Goal: Find specific page/section: Find specific page/section

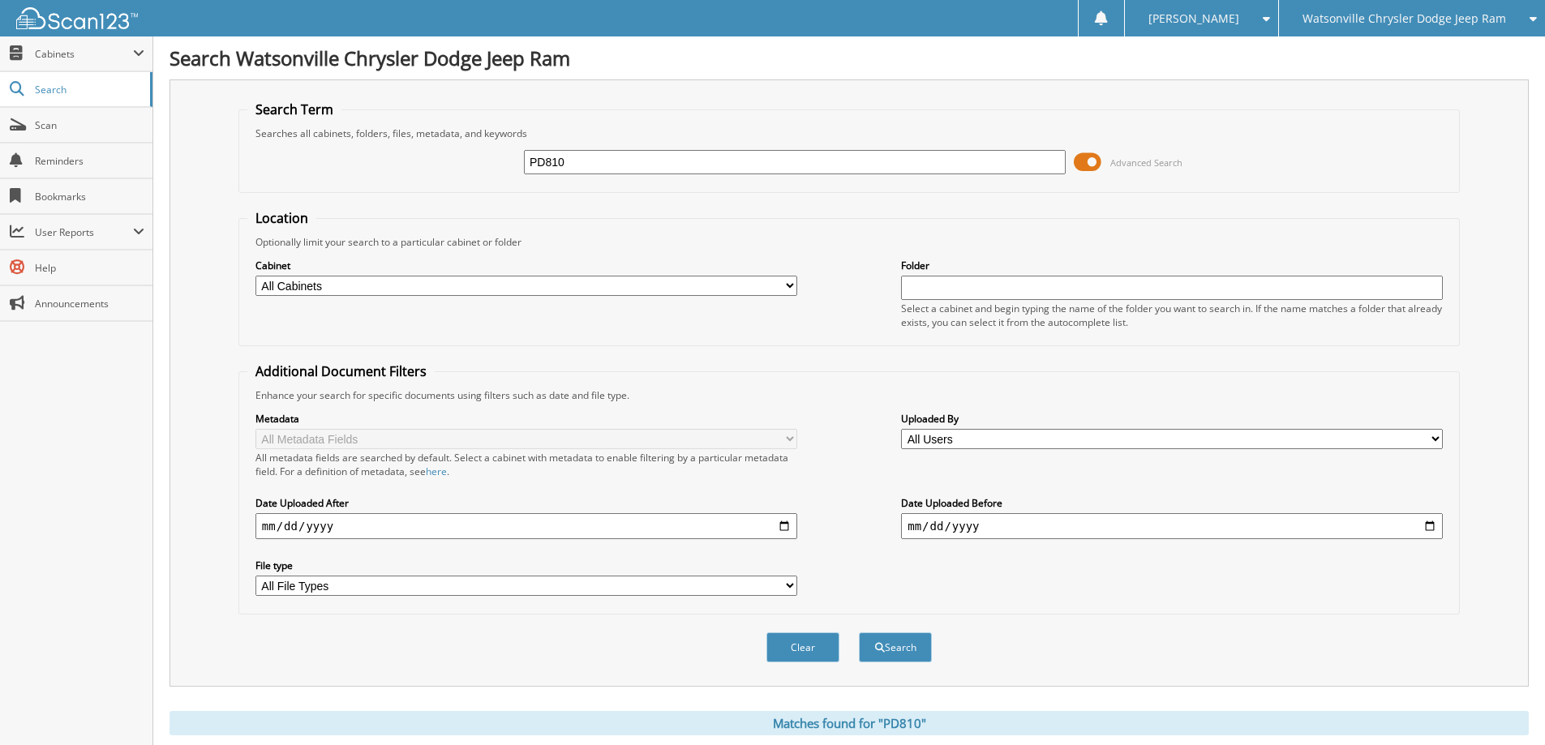
drag, startPoint x: 573, startPoint y: 169, endPoint x: 497, endPoint y: 165, distance: 76.3
click at [508, 170] on div "PD810 Advanced Search" at bounding box center [849, 162] width 1204 height 44
click at [1500, 22] on span "Watsonville Chrysler Dodge Jeep Ram" at bounding box center [1405, 19] width 204 height 10
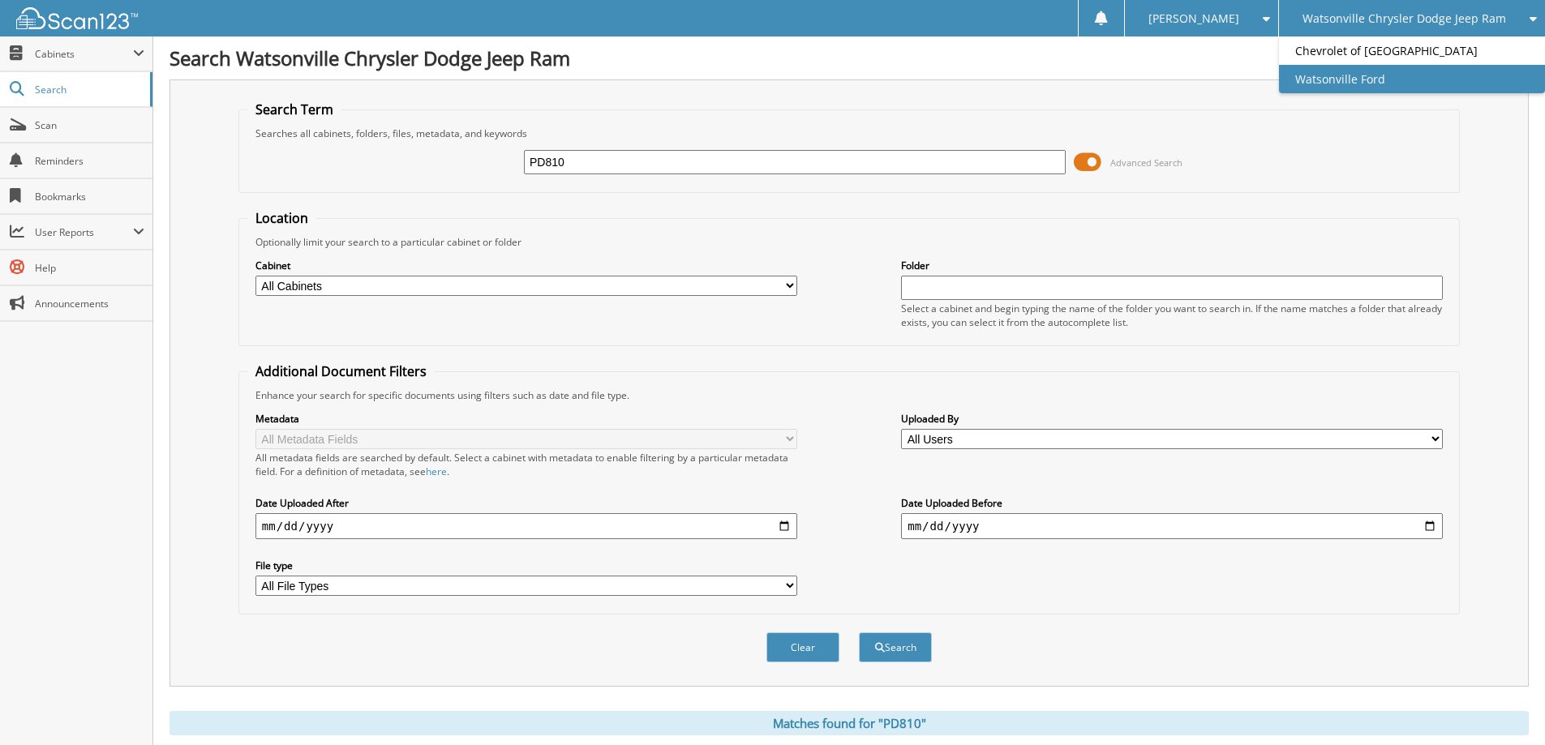
click at [1319, 81] on link "Watsonville Ford" at bounding box center [1412, 79] width 266 height 28
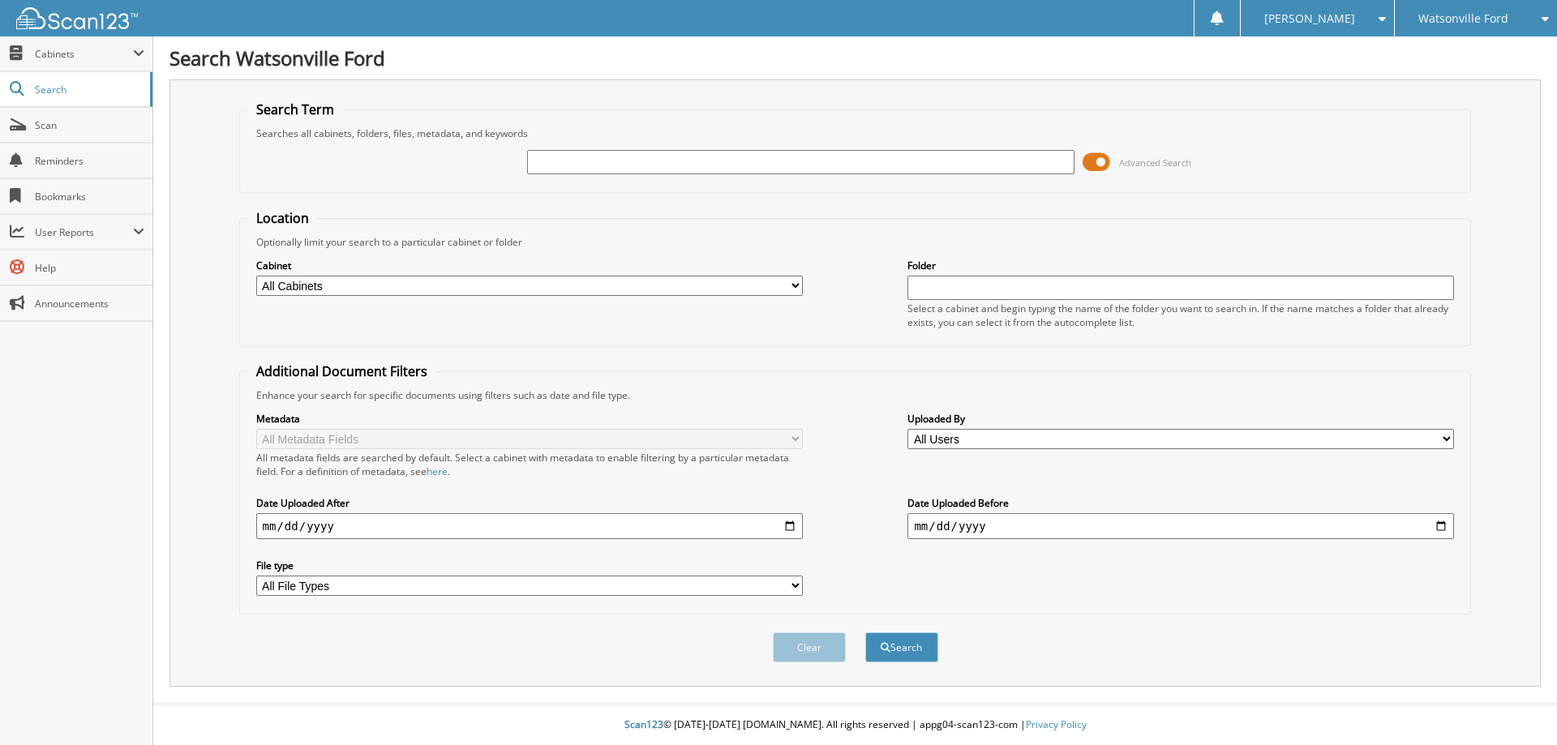
click at [570, 161] on input "text" at bounding box center [800, 162] width 547 height 24
type input "FT25216"
click at [902, 649] on button "Search" at bounding box center [901, 648] width 73 height 30
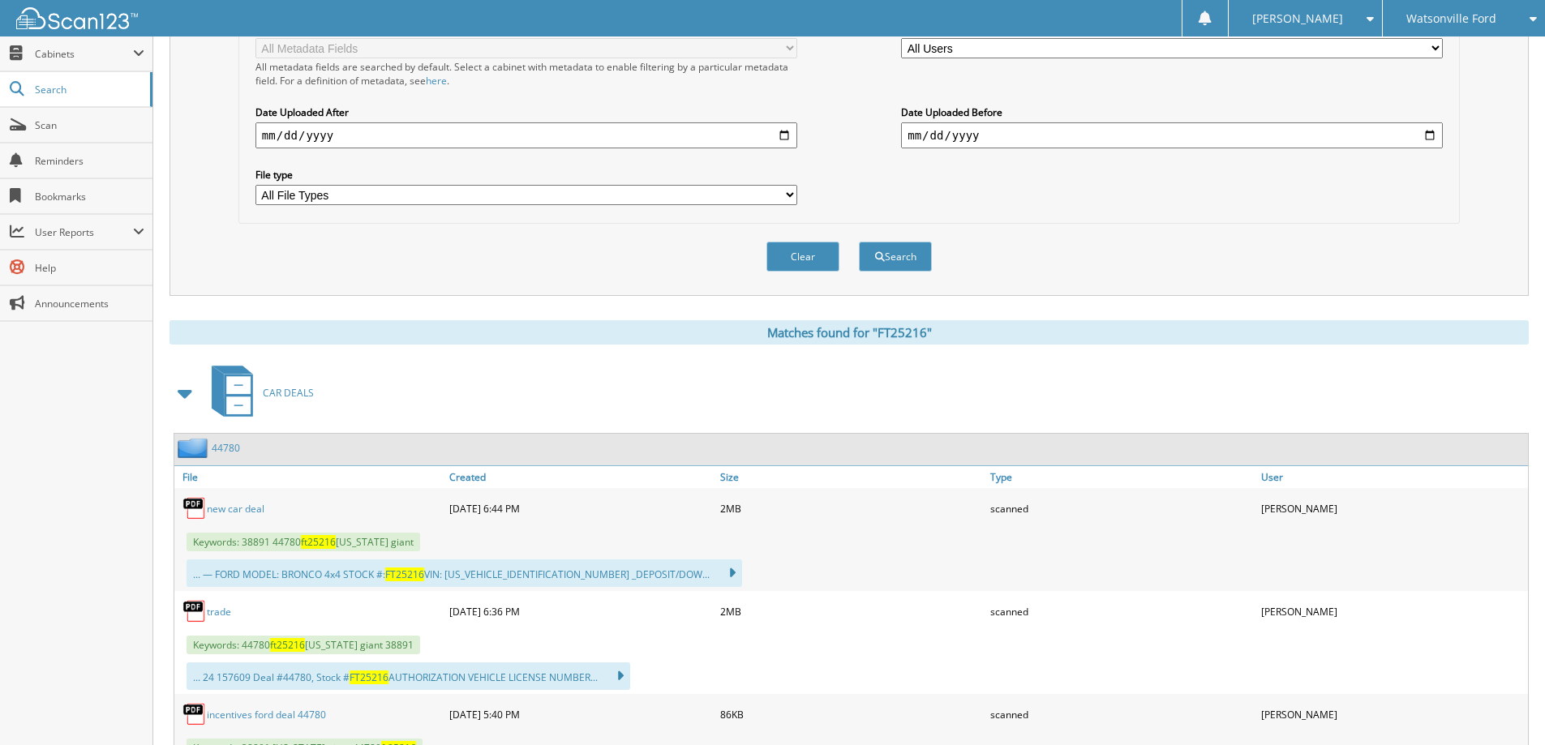
scroll to position [406, 0]
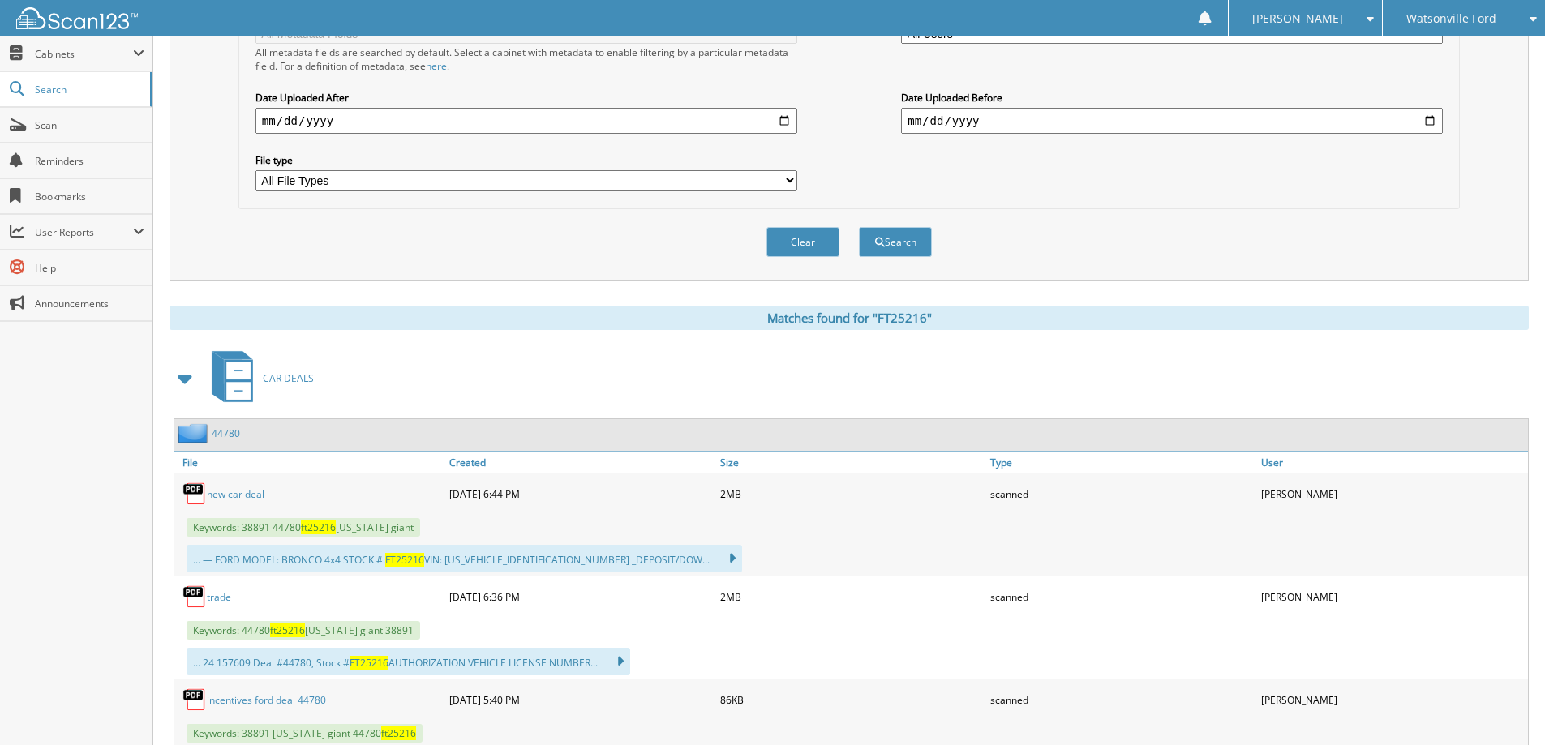
click at [281, 382] on span "CAR DEALS" at bounding box center [288, 378] width 51 height 14
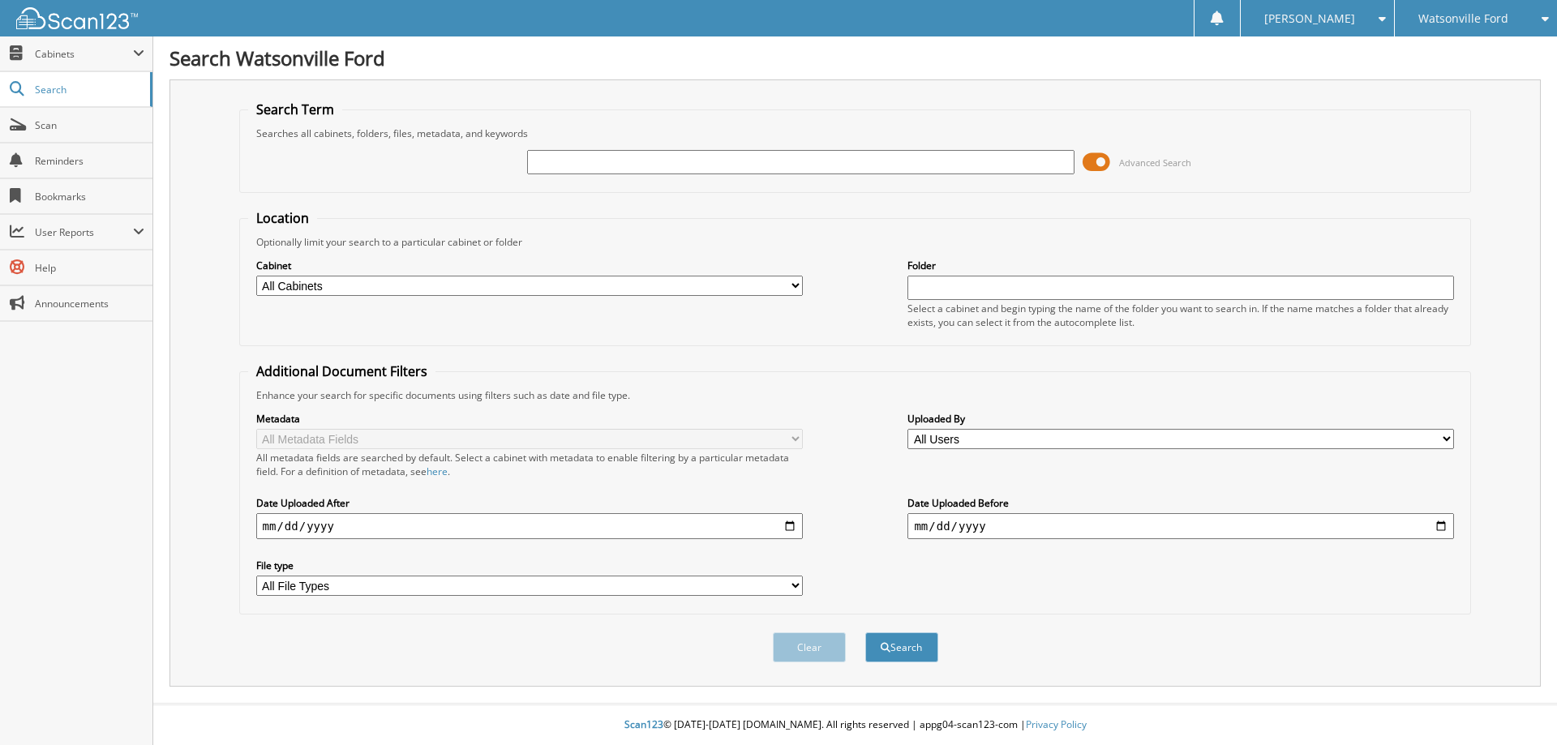
click at [592, 161] on input "text" at bounding box center [800, 162] width 547 height 24
type input "FT25216"
click at [865, 633] on button "Search" at bounding box center [901, 648] width 73 height 30
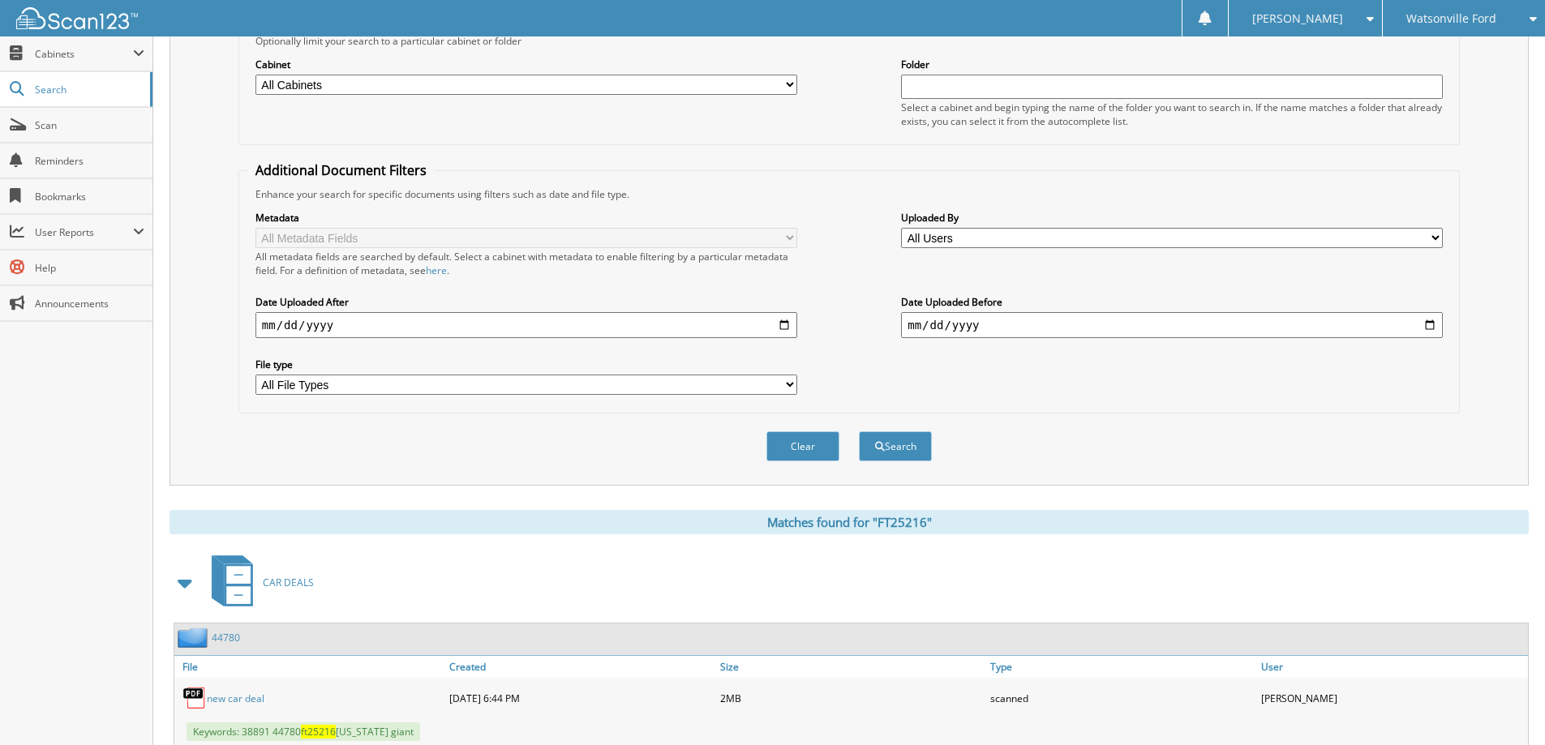
scroll to position [243, 0]
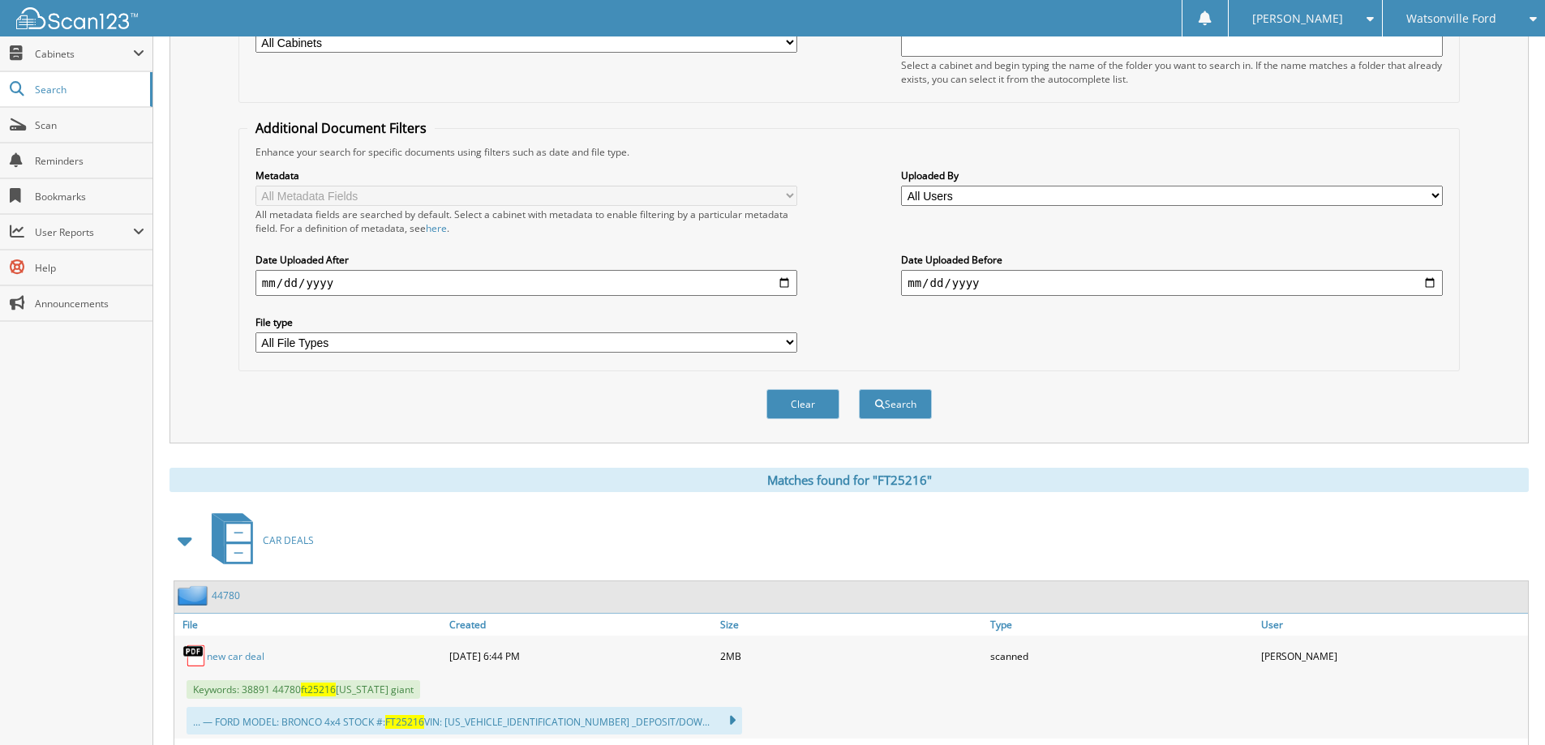
click at [228, 656] on link "new car deal" at bounding box center [236, 657] width 58 height 14
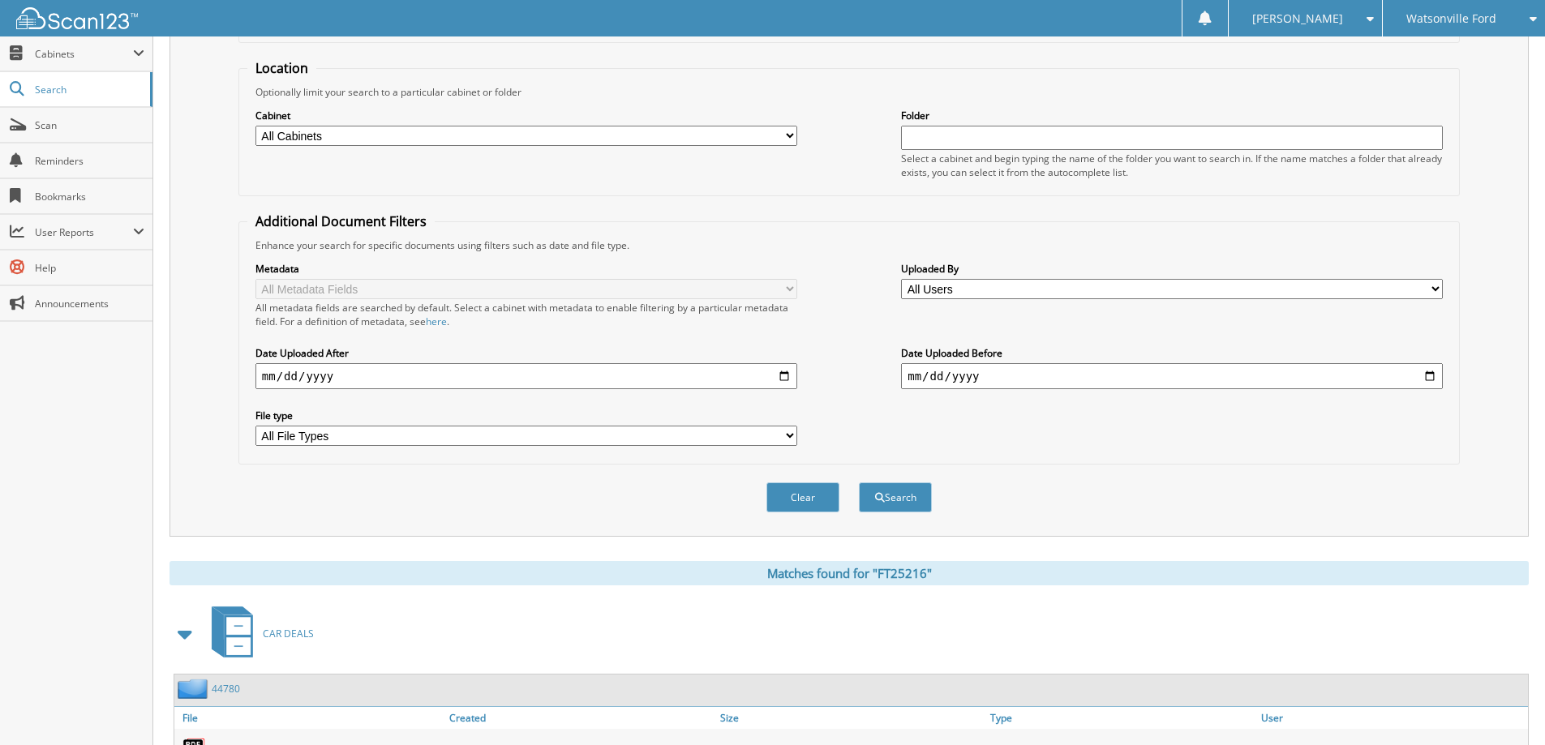
scroll to position [0, 0]
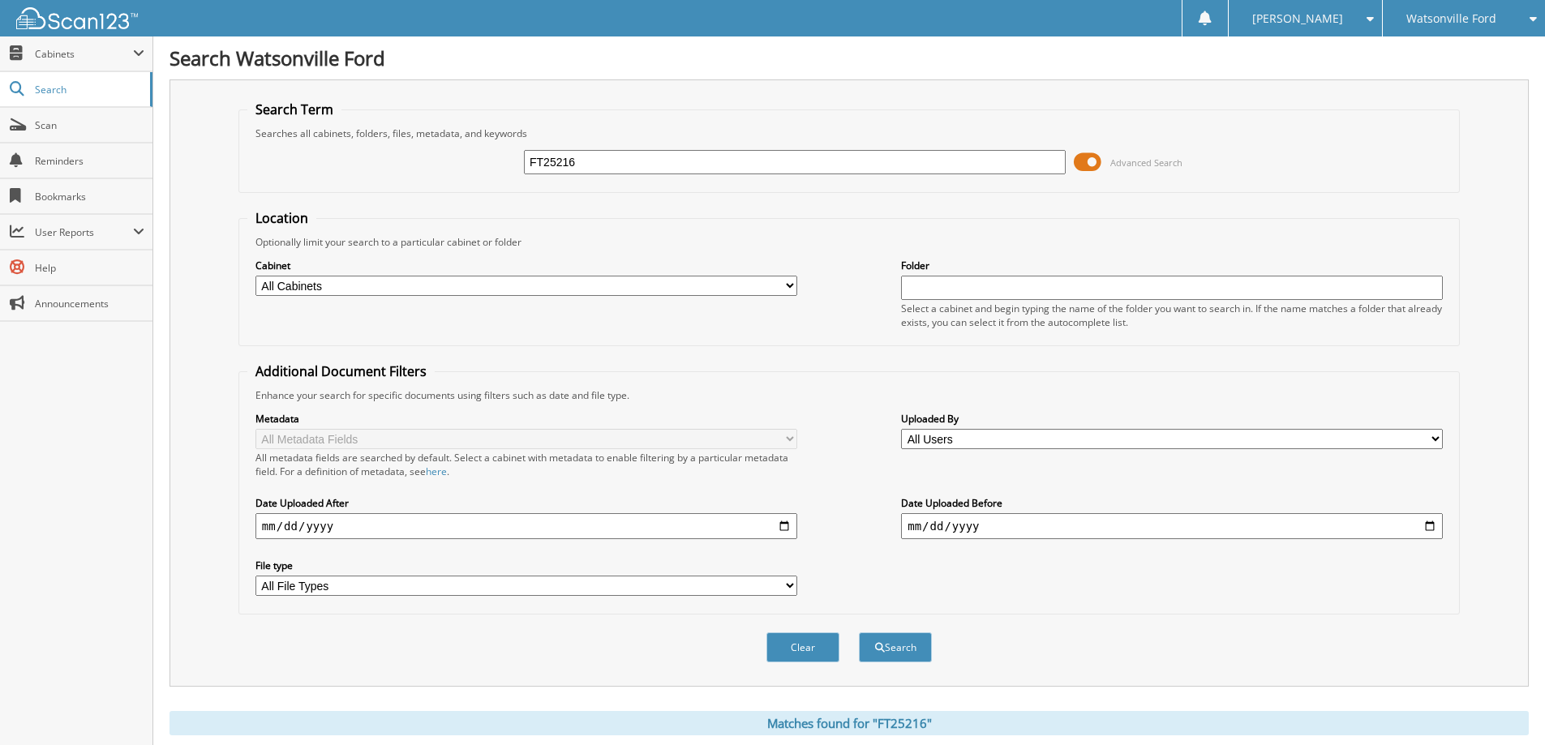
click at [1337, 19] on span "[PERSON_NAME]" at bounding box center [1297, 19] width 91 height 10
click at [1331, 75] on link "Logout" at bounding box center [1305, 79] width 153 height 28
